Goal: Task Accomplishment & Management: Manage account settings

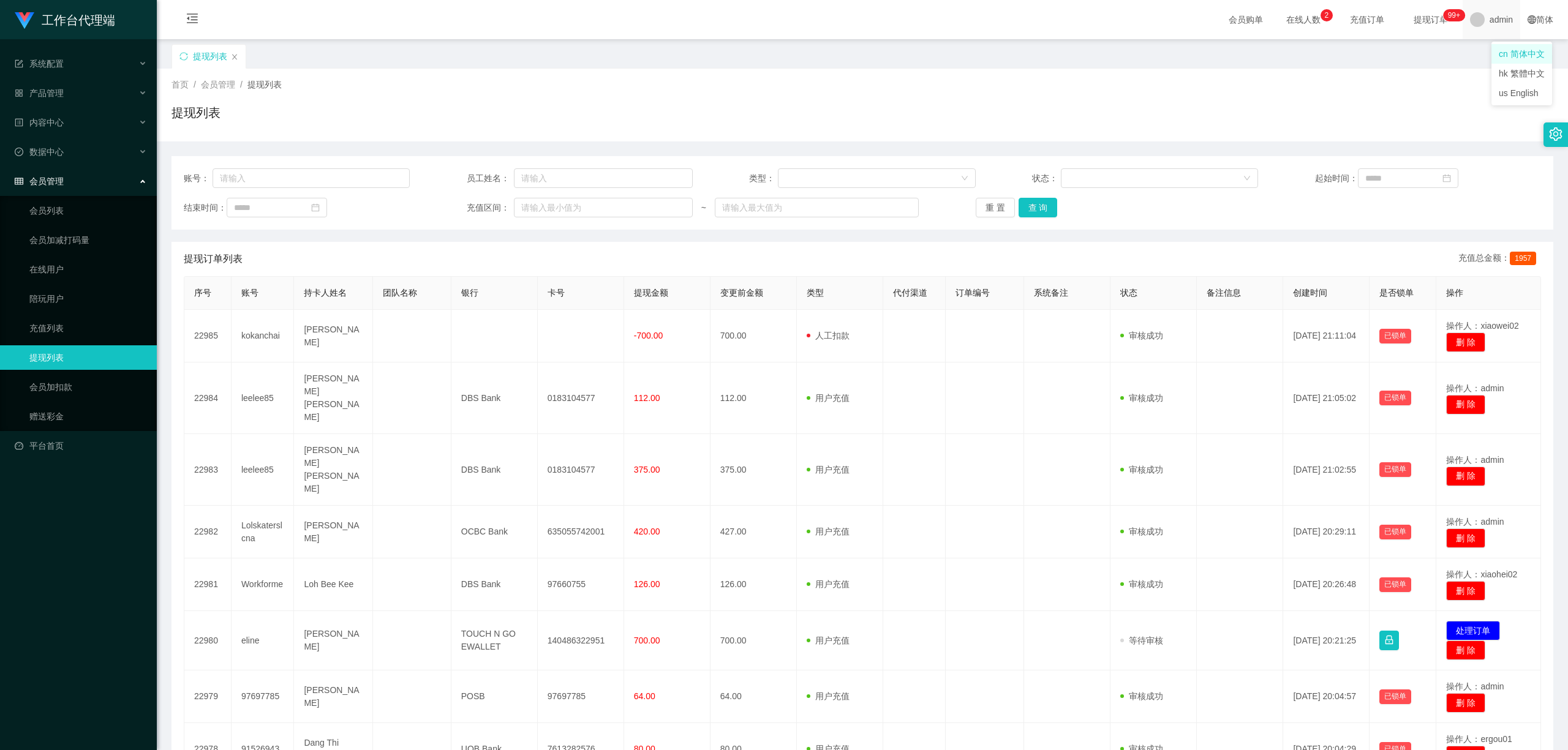
click at [876, 21] on span "admin" at bounding box center [1501, 20] width 23 height 39
click at [876, 59] on div "提现列表" at bounding box center [857, 65] width 1370 height 42
click at [876, 22] on span "admin" at bounding box center [1501, 20] width 23 height 39
click at [876, 57] on span "退出登录" at bounding box center [1487, 54] width 34 height 10
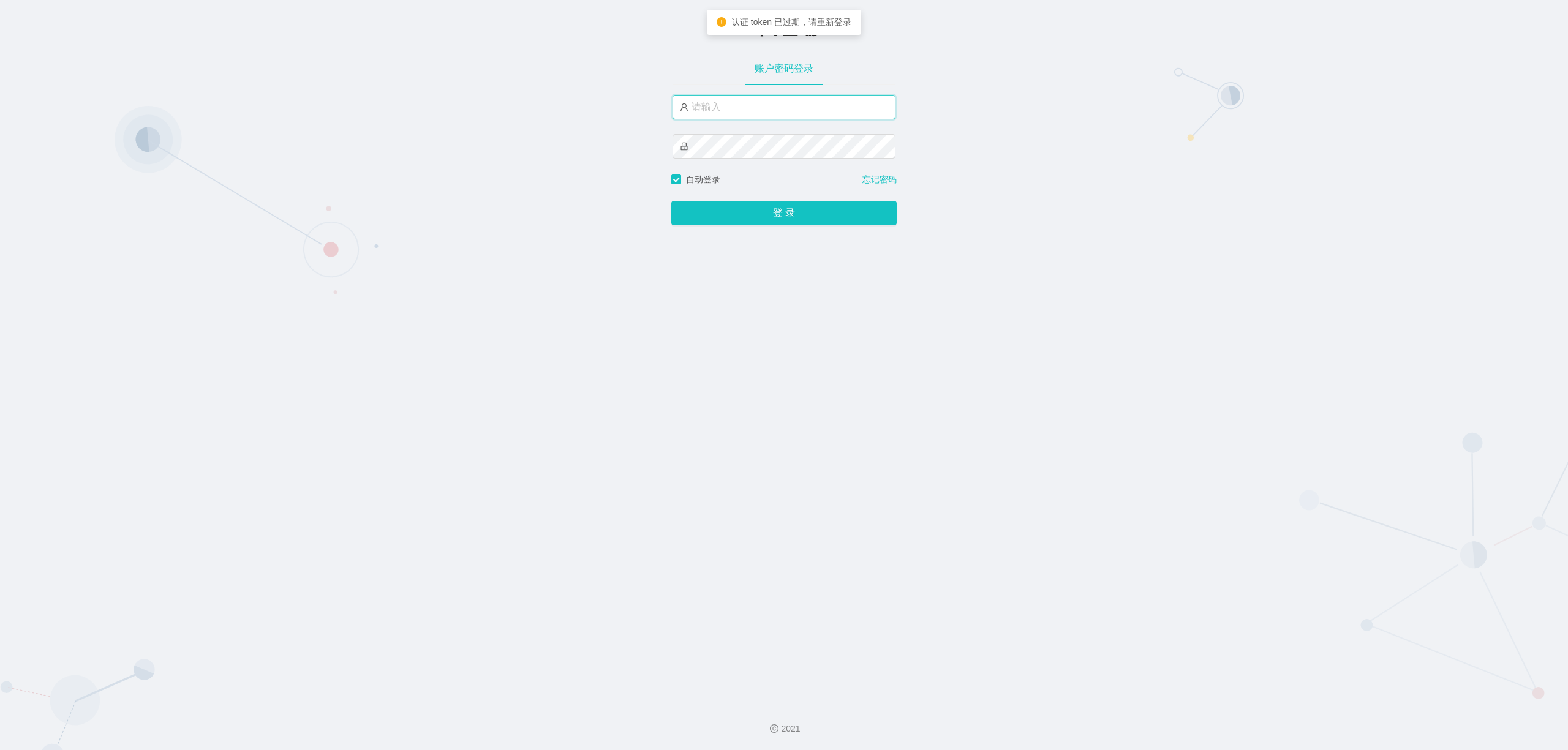
click at [756, 95] on input "text" at bounding box center [784, 106] width 223 height 25
click at [802, 64] on div "账户密码登录" at bounding box center [784, 68] width 78 height 34
click at [876, 177] on link "忘记密码" at bounding box center [879, 179] width 34 height 13
